Goal: Navigation & Orientation: Find specific page/section

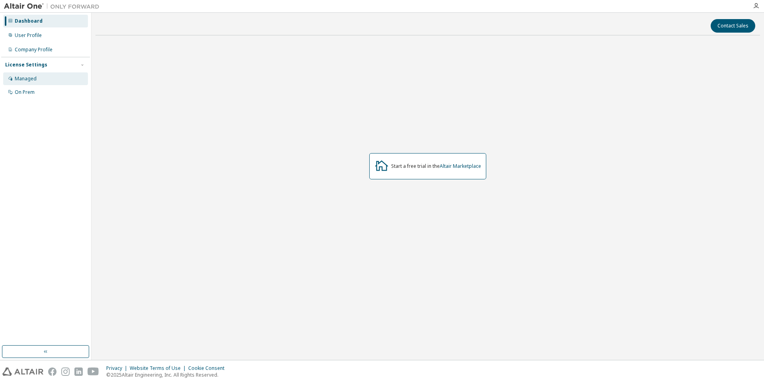
click at [30, 76] on div "Managed" at bounding box center [26, 79] width 22 height 6
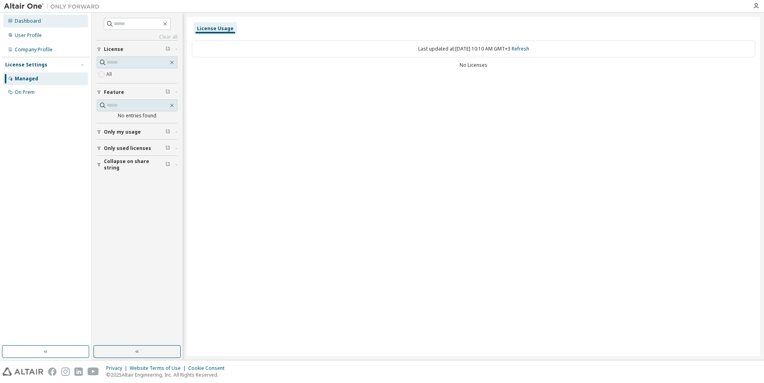
click at [31, 23] on div "Dashboard" at bounding box center [28, 21] width 26 height 6
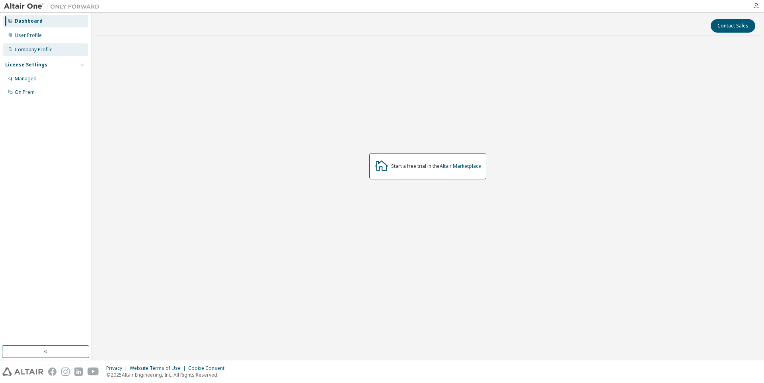
click at [41, 48] on div "Company Profile" at bounding box center [34, 50] width 38 height 6
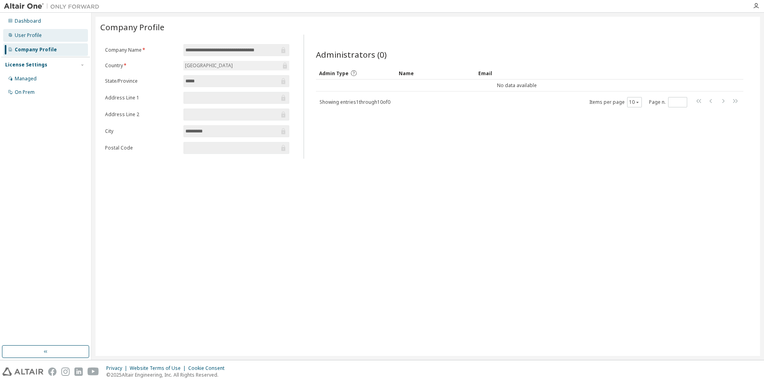
click at [32, 35] on div "User Profile" at bounding box center [28, 35] width 27 height 6
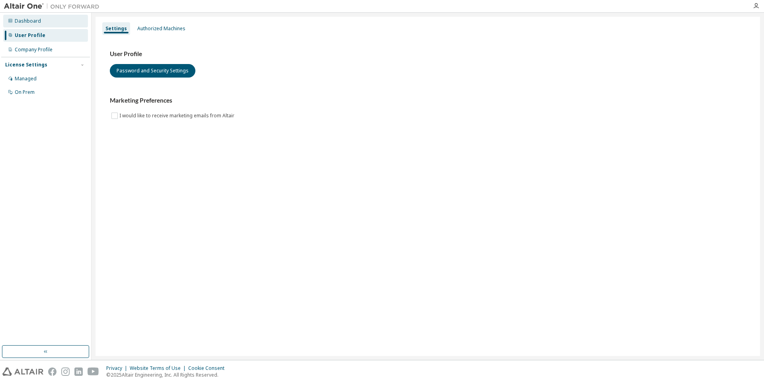
click at [36, 23] on div "Dashboard" at bounding box center [28, 21] width 26 height 6
